Goal: Find specific page/section: Find specific page/section

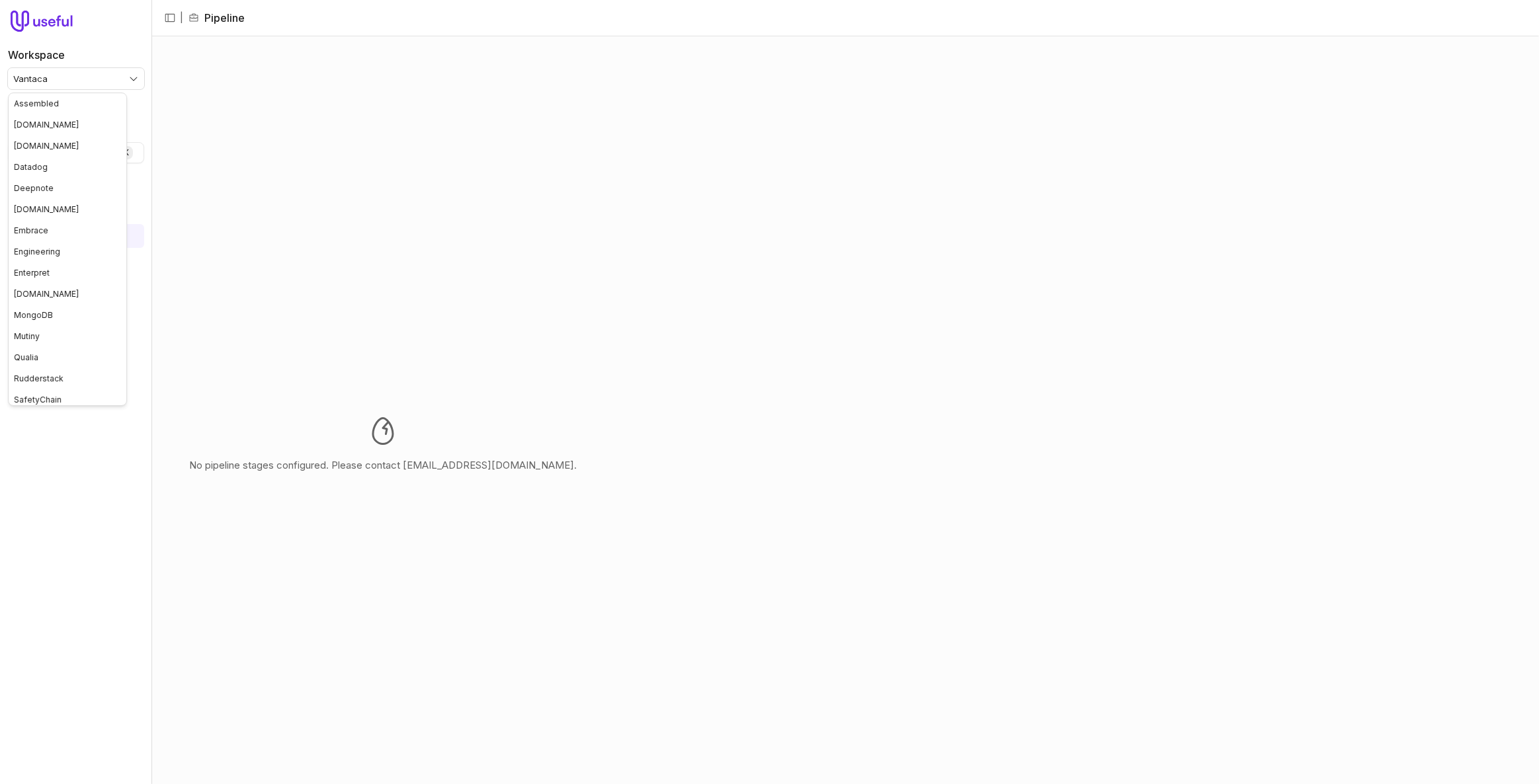
click at [87, 75] on html "Workspace Vantaca Quick search... Ctrl K Deals Pipeline Open Opportunities Clos…" at bounding box center [769, 392] width 1539 height 784
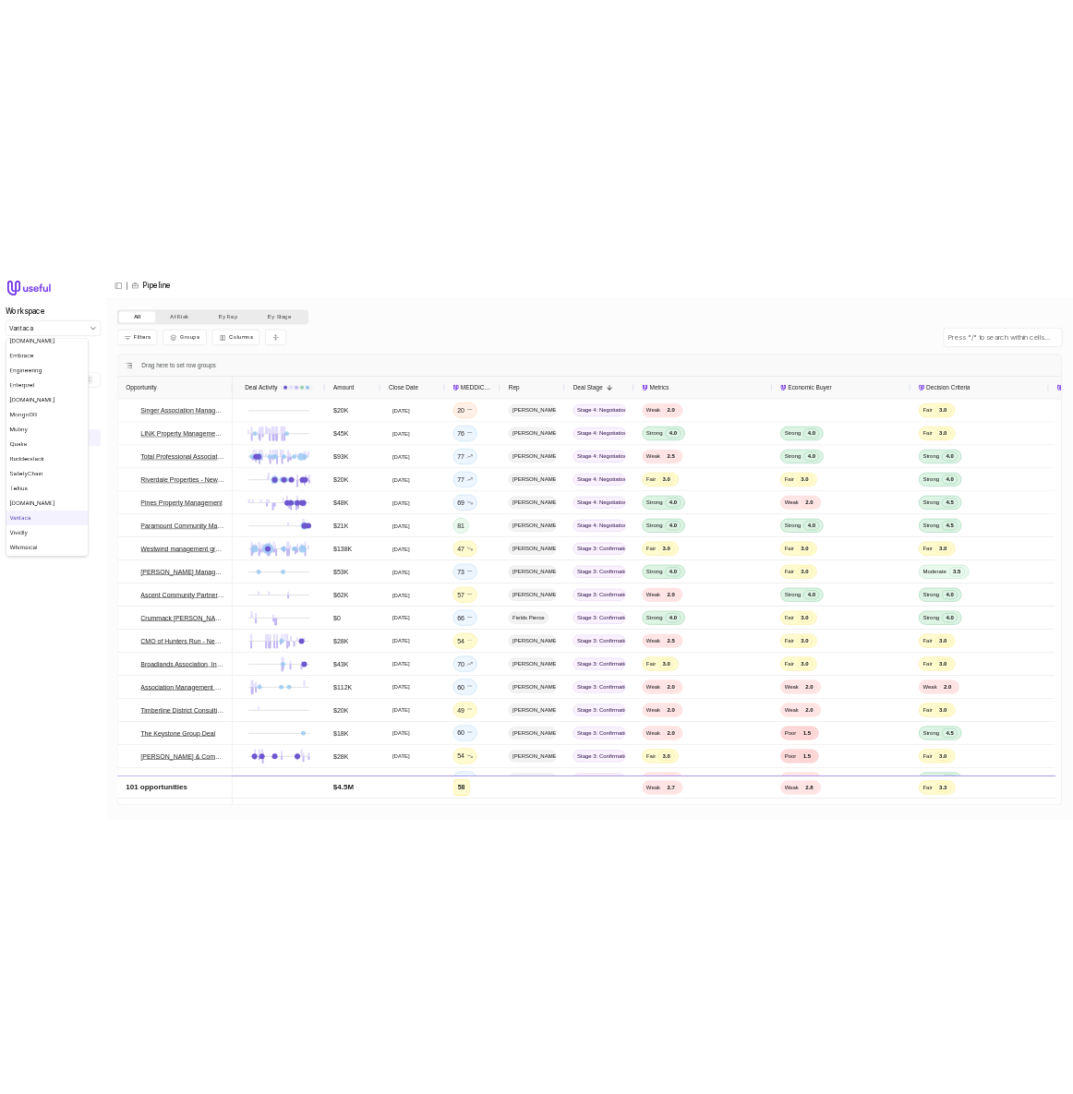
scroll to position [183, 0]
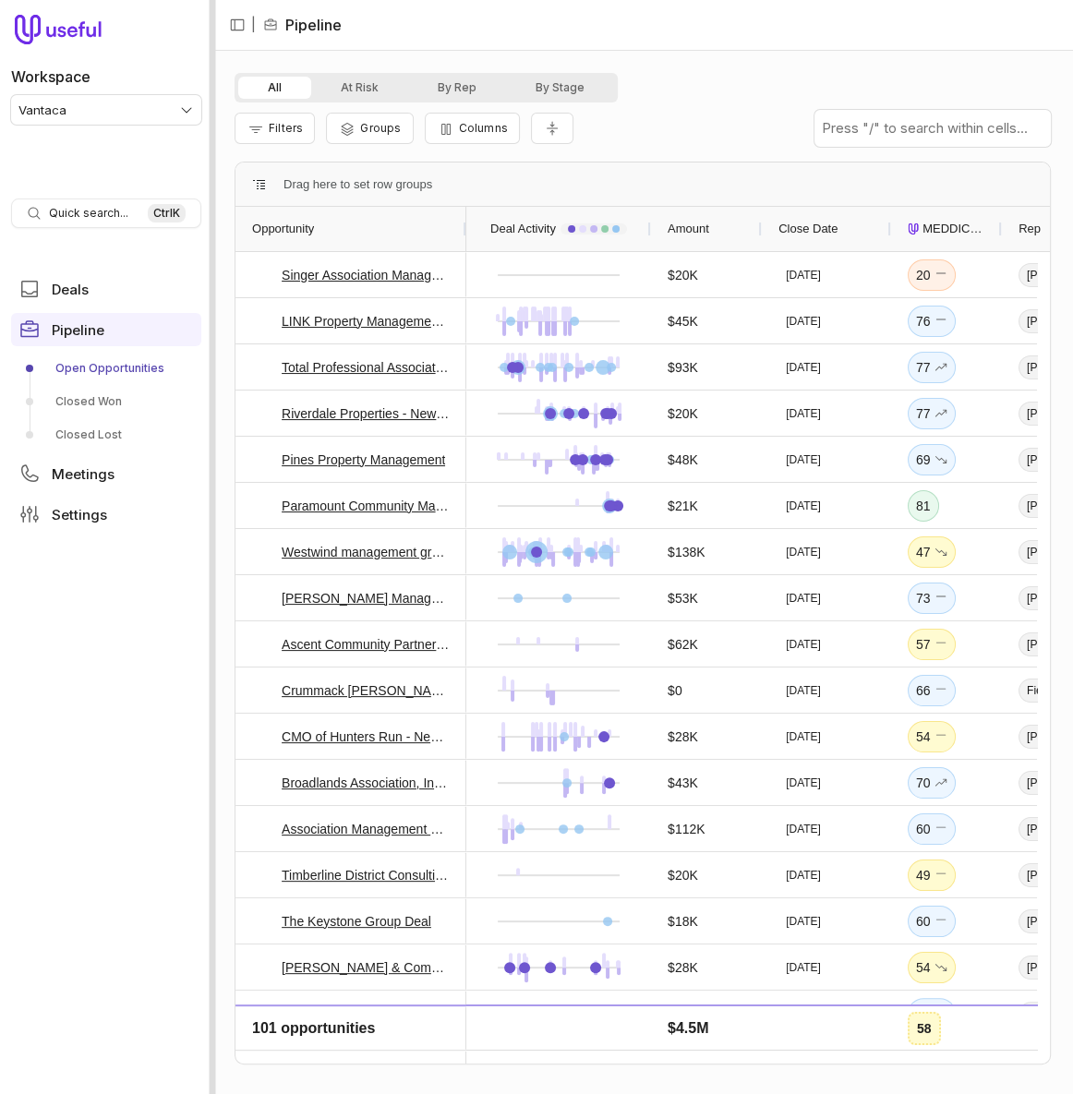
click at [211, 680] on div at bounding box center [213, 547] width 6 height 1094
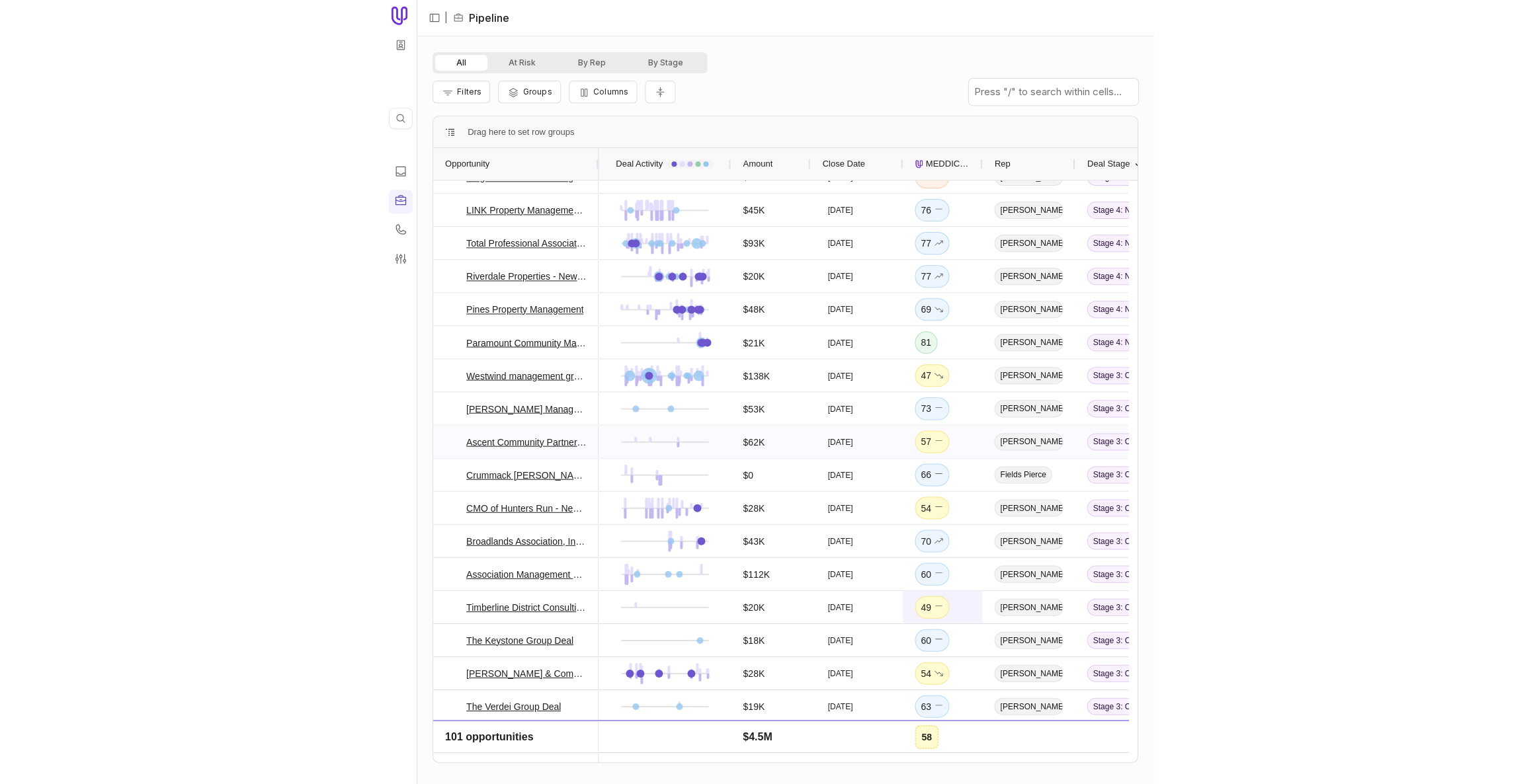
scroll to position [59, 0]
